Goal: Transaction & Acquisition: Purchase product/service

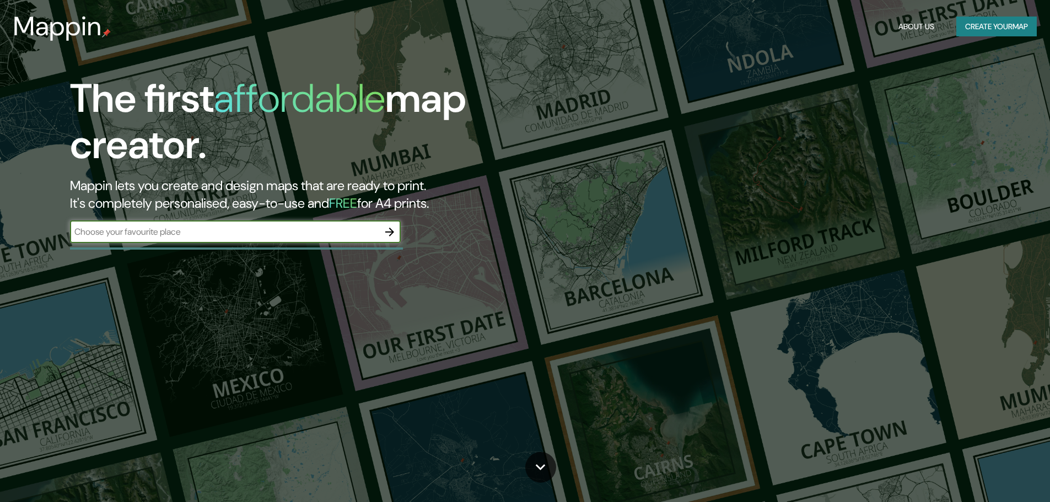
click at [283, 233] on input "text" at bounding box center [224, 232] width 309 height 13
type input "[GEOGRAPHIC_DATA]"
click at [379, 232] on button "button" at bounding box center [390, 232] width 22 height 22
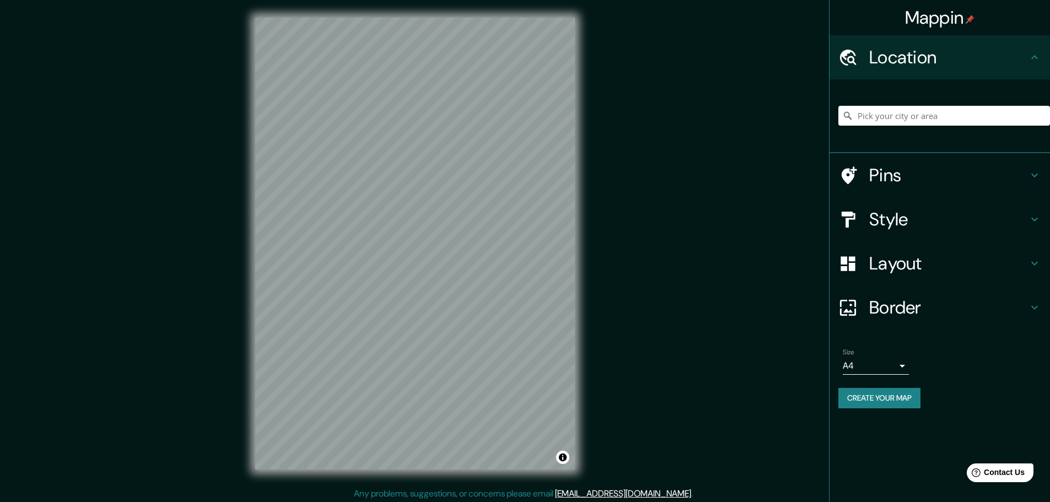
click at [903, 371] on body "Mappin Location Pins Style Layout Border Choose a border. Hint : you can make l…" at bounding box center [525, 251] width 1050 height 502
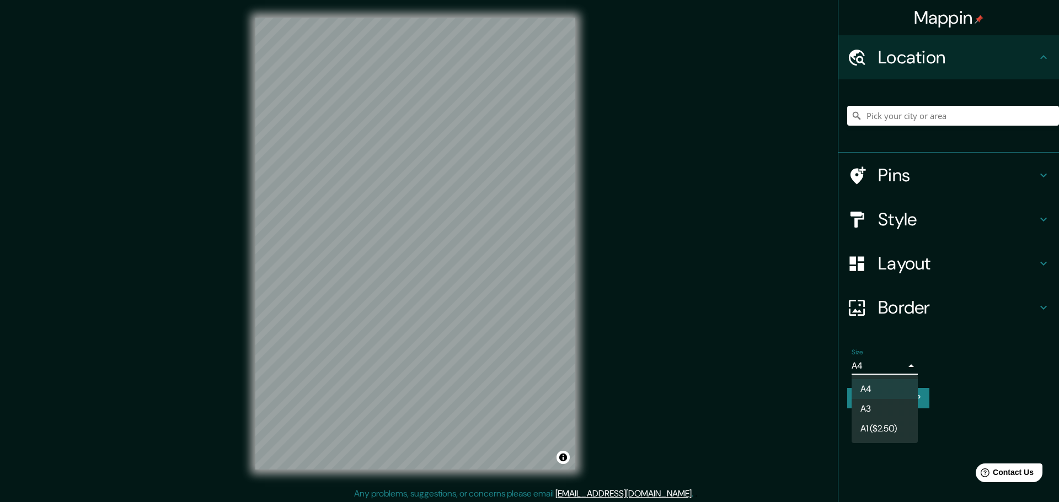
click at [908, 405] on li "A3" at bounding box center [884, 409] width 66 height 20
type input "a4"
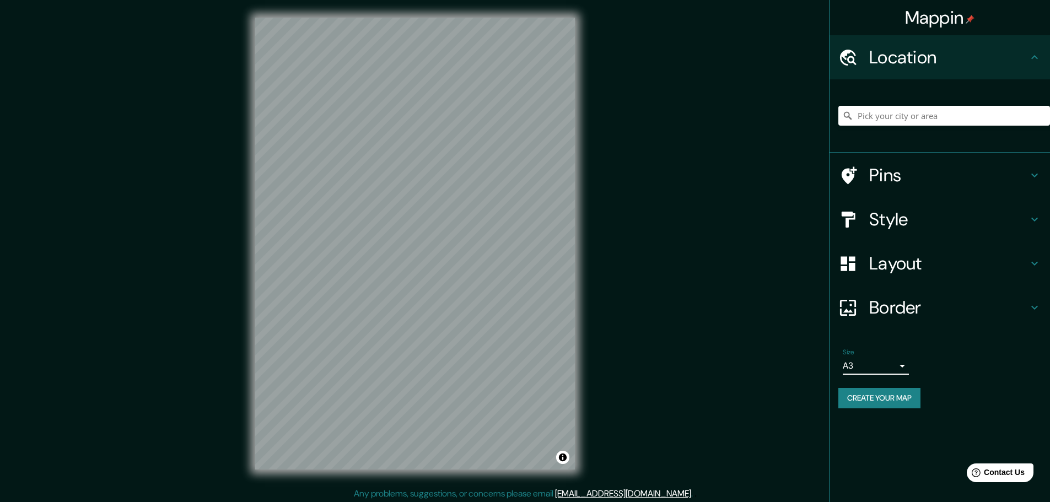
click at [904, 372] on body "Mappin Location Pins Style Layout Border Choose a border. Hint : you can make l…" at bounding box center [525, 251] width 1050 height 502
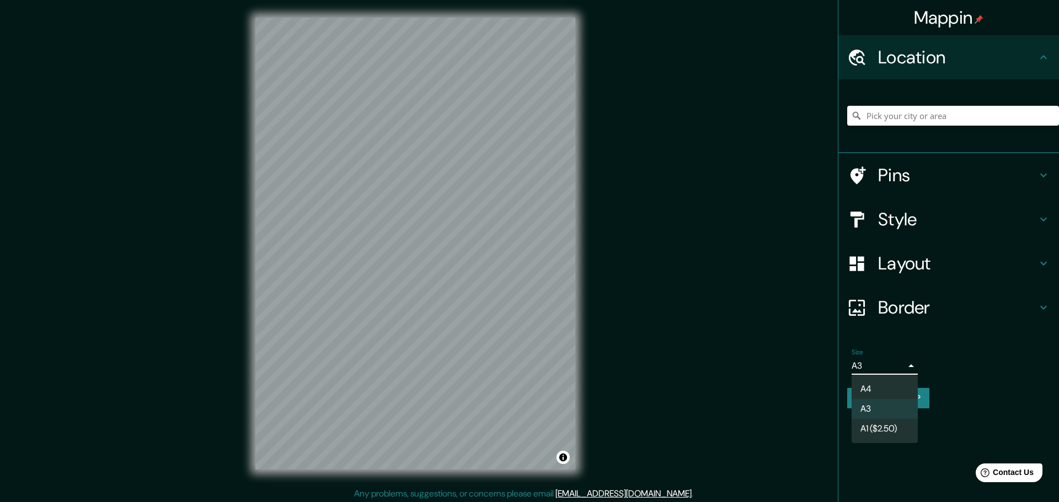
click at [707, 359] on div at bounding box center [529, 251] width 1059 height 502
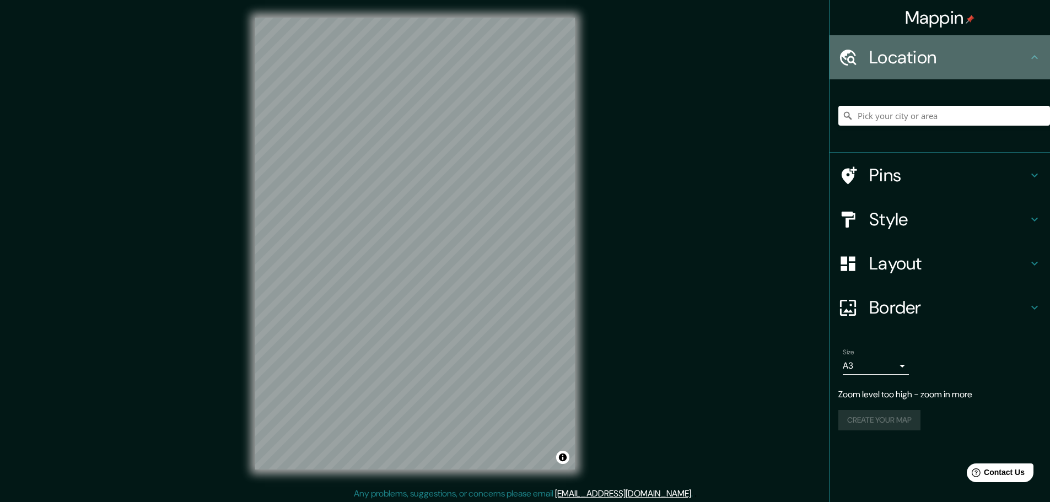
click at [936, 58] on h4 "Location" at bounding box center [949, 57] width 159 height 22
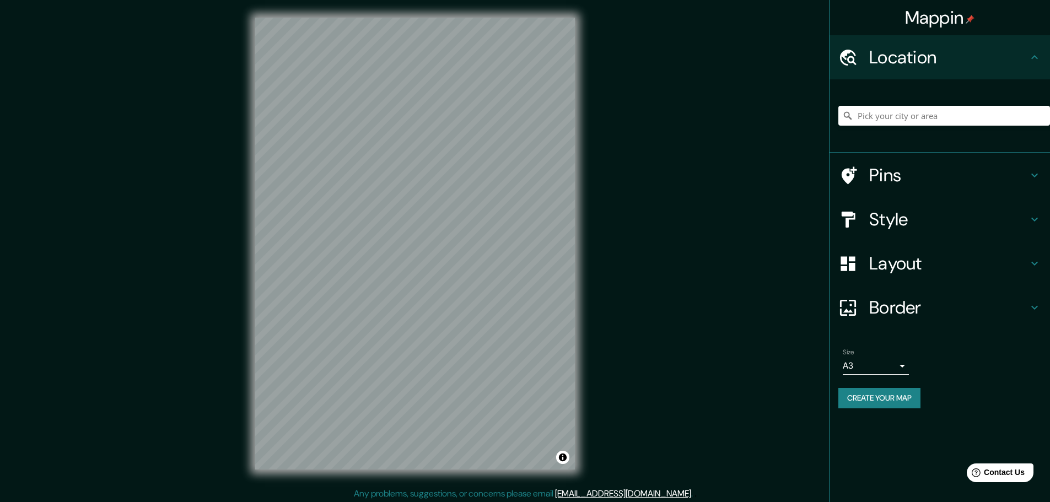
click at [935, 307] on h4 "Border" at bounding box center [949, 308] width 159 height 22
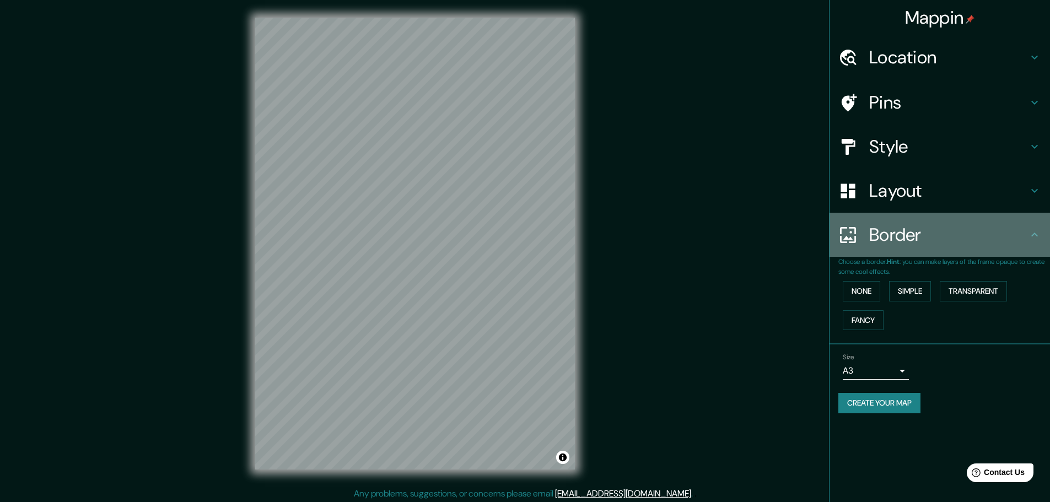
click at [935, 251] on div "Border" at bounding box center [940, 235] width 221 height 44
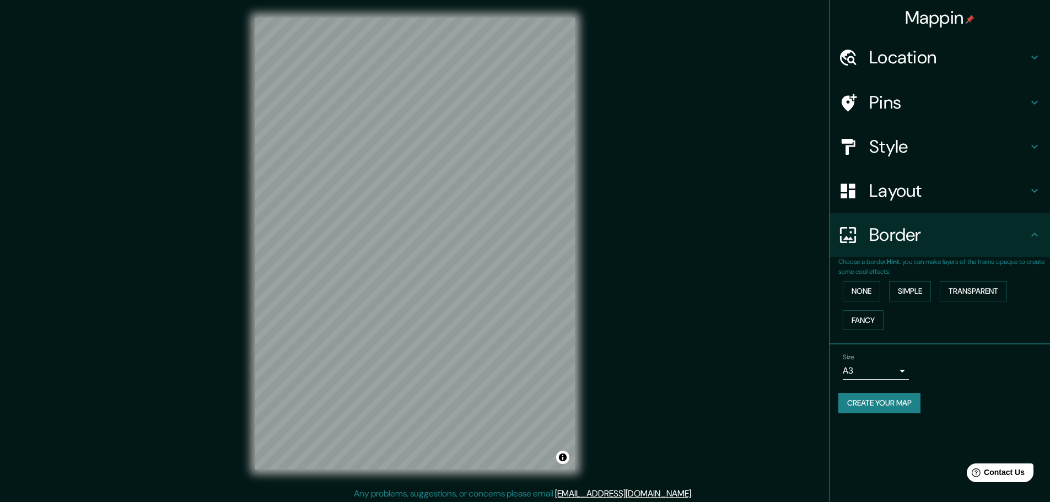
click at [900, 161] on div "Style" at bounding box center [940, 147] width 221 height 44
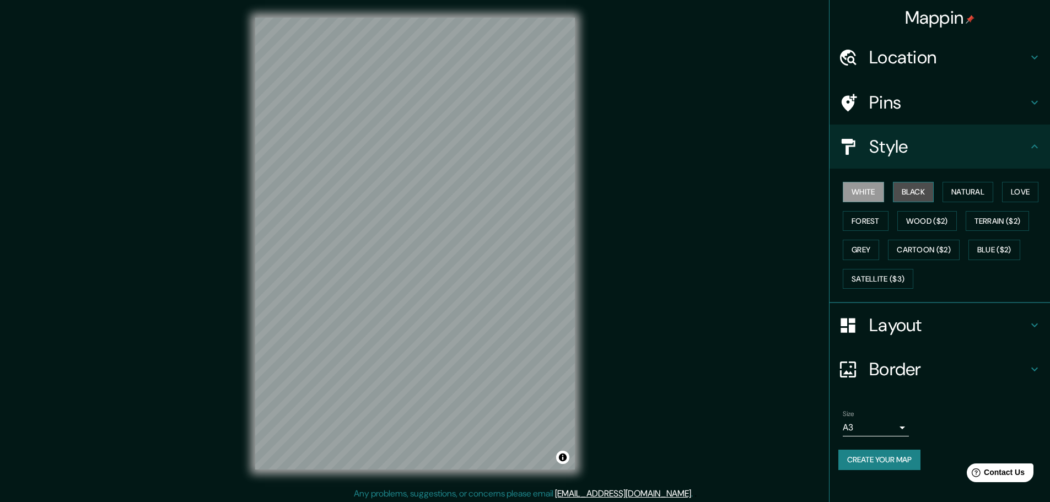
click at [916, 186] on button "Black" at bounding box center [913, 192] width 41 height 20
click at [974, 191] on button "Natural" at bounding box center [968, 192] width 51 height 20
click at [1021, 196] on button "Love" at bounding box center [1020, 192] width 36 height 20
click at [957, 217] on button "Wood ($2)" at bounding box center [928, 221] width 60 height 20
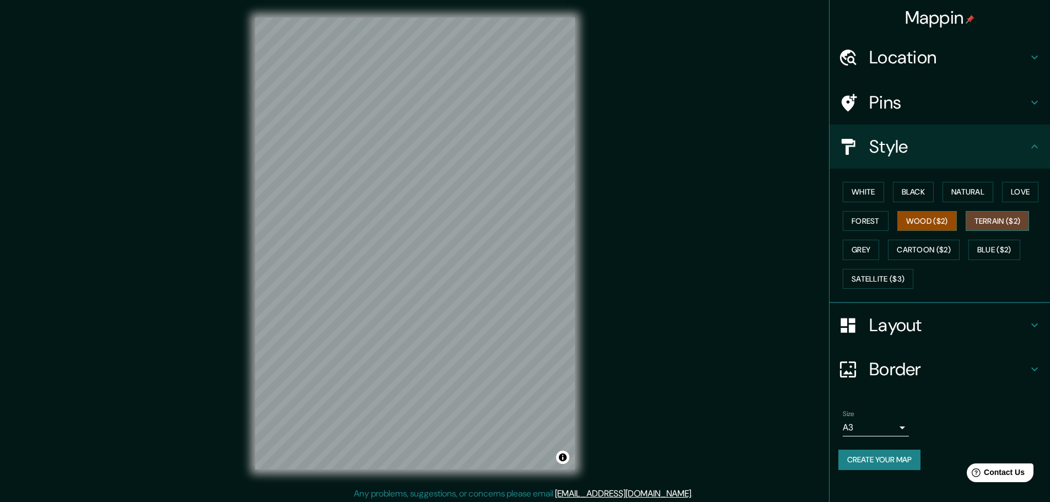
click at [992, 222] on button "Terrain ($2)" at bounding box center [998, 221] width 64 height 20
click at [925, 259] on button "Cartoon ($2)" at bounding box center [924, 250] width 72 height 20
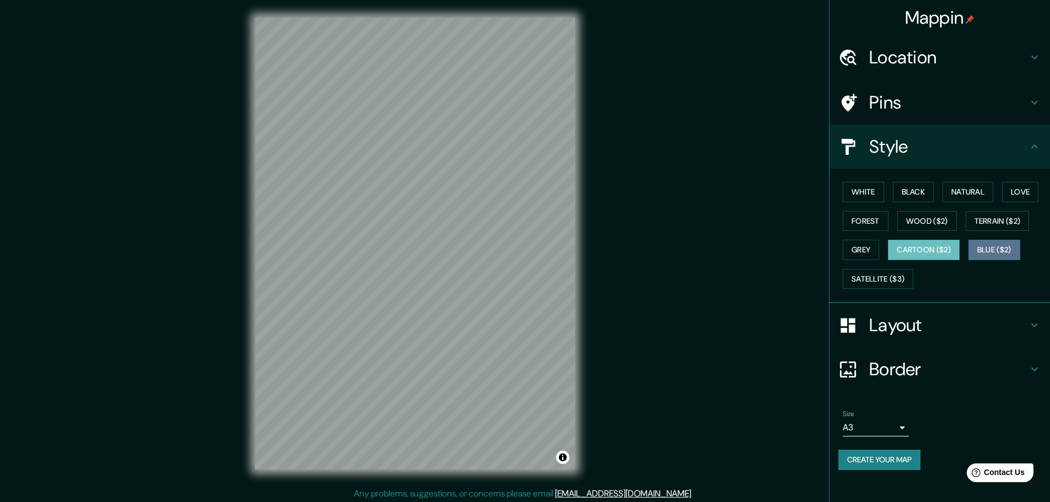
click at [996, 254] on button "Blue ($2)" at bounding box center [995, 250] width 52 height 20
click at [914, 274] on button "Satellite ($3)" at bounding box center [878, 279] width 71 height 20
